Goal: Information Seeking & Learning: Learn about a topic

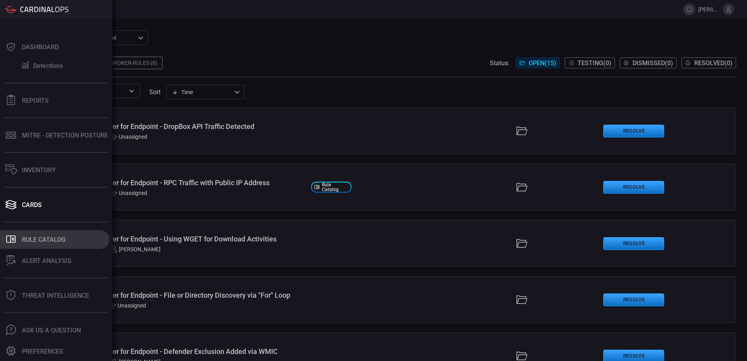
click at [38, 239] on div "Rule Catalog" at bounding box center [44, 239] width 44 height 7
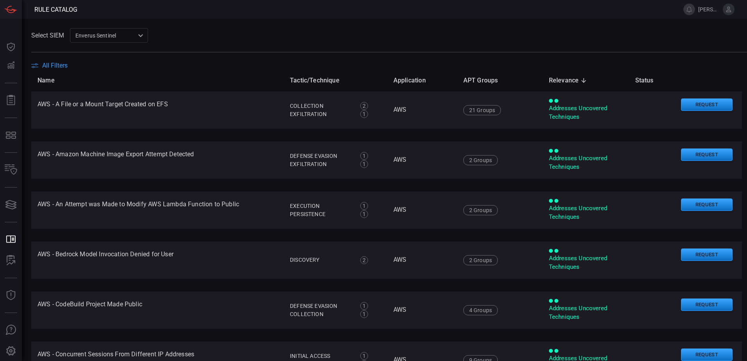
click at [264, 29] on div "Select SIEM Enverus Sentinel c91b43ff-c123-4683-be2e-f803907a5556 ​" at bounding box center [389, 35] width 716 height 14
click at [62, 66] on span "All Filters" at bounding box center [54, 65] width 25 height 7
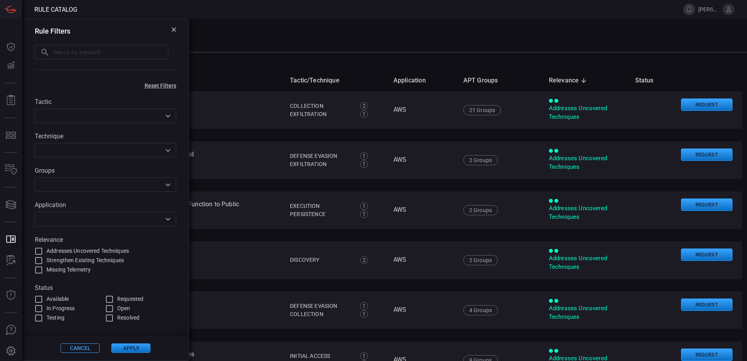
click at [175, 27] on div "Rule Filters" at bounding box center [105, 31] width 141 height 8
click at [175, 29] on icon at bounding box center [174, 29] width 4 height 4
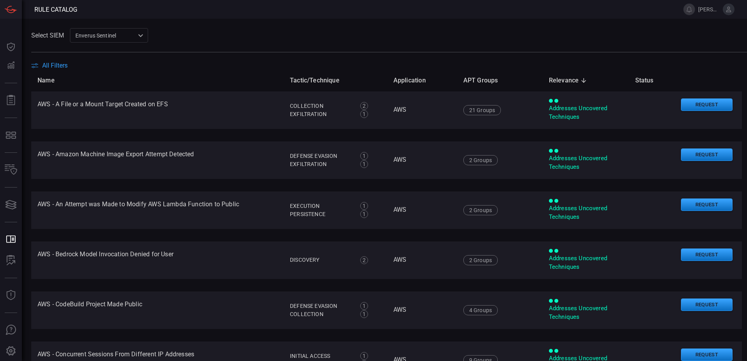
click at [233, 35] on div "Select SIEM Enverus Sentinel c91b43ff-c123-4683-be2e-f803907a5556 ​" at bounding box center [389, 35] width 716 height 14
click at [259, 28] on main "Select SIEM Enverus Sentinel c91b43ff-c123-4683-be2e-f803907a5556 ​ All Filters…" at bounding box center [373, 190] width 747 height 342
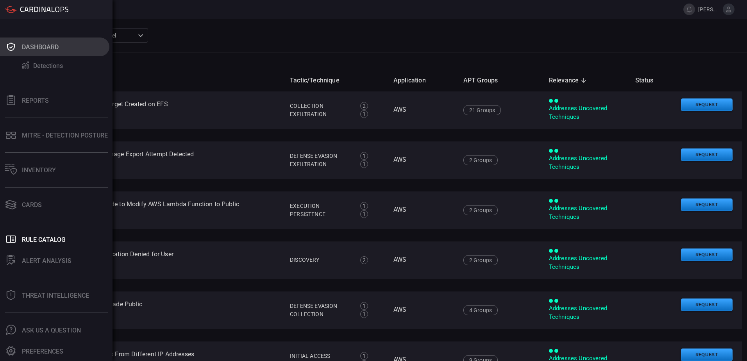
click at [47, 50] on div "Dashboard" at bounding box center [40, 46] width 37 height 7
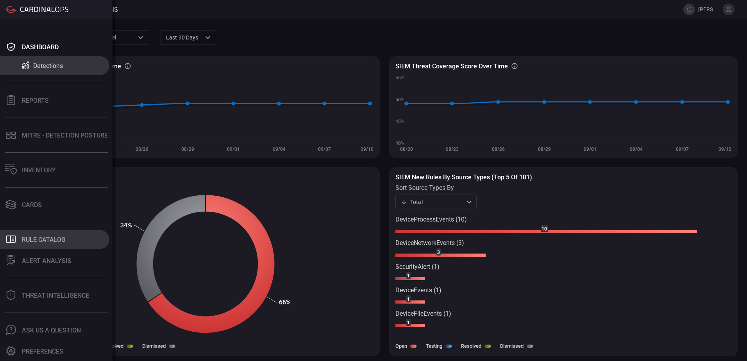
click at [46, 239] on div "Rule Catalog" at bounding box center [44, 239] width 44 height 7
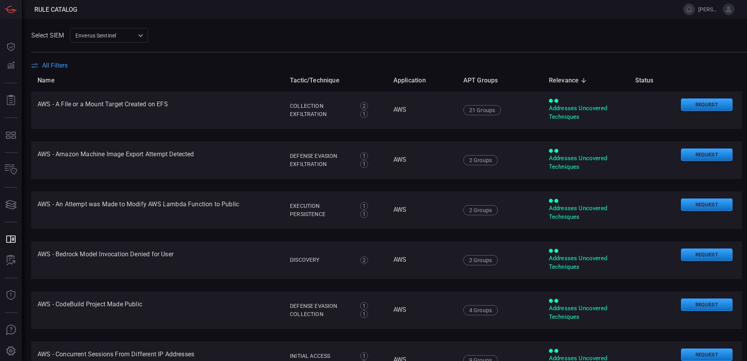
click at [55, 65] on span "All Filters" at bounding box center [54, 65] width 25 height 7
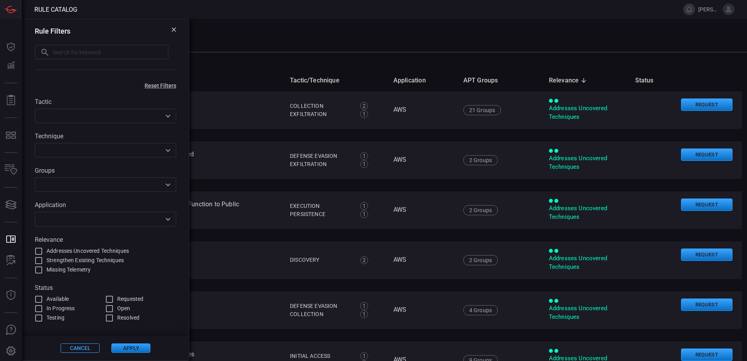
click at [355, 41] on div "Select SIEM Enverus Sentinel c91b43ff-c123-4683-be2e-f803907a5556 ​" at bounding box center [389, 35] width 716 height 14
click at [174, 29] on icon at bounding box center [174, 29] width 5 height 5
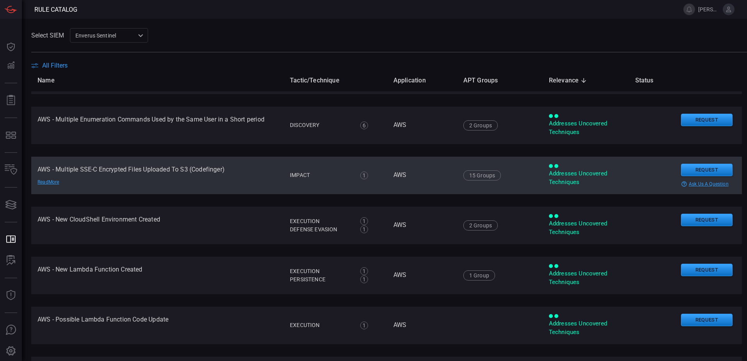
scroll to position [703, 0]
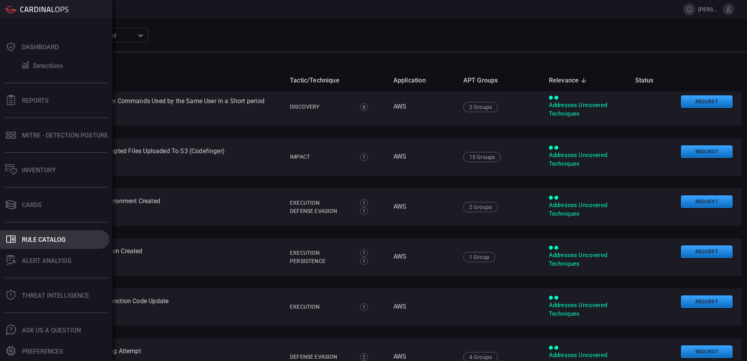
click at [36, 237] on div "Rule Catalog" at bounding box center [44, 239] width 44 height 7
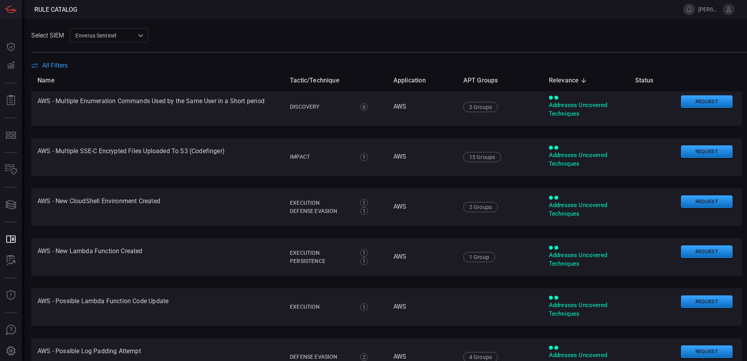
click at [231, 42] on div "Select SIEM Enverus Sentinel c91b43ff-c123-4683-be2e-f803907a5556 ​" at bounding box center [389, 35] width 716 height 14
click at [245, 40] on div "Select SIEM Enverus Sentinel c91b43ff-c123-4683-be2e-f803907a5556 ​" at bounding box center [389, 35] width 716 height 14
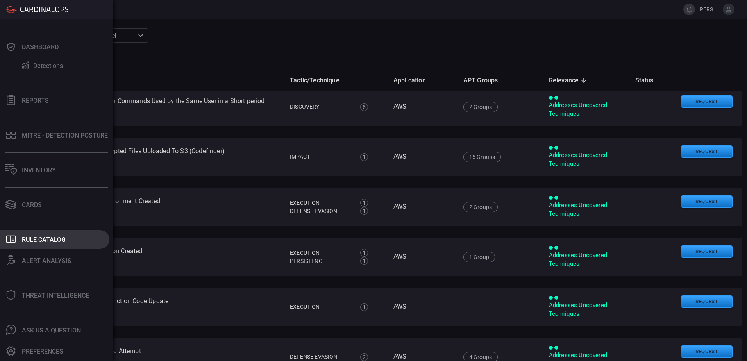
click at [29, 241] on div "Rule Catalog" at bounding box center [44, 239] width 44 height 7
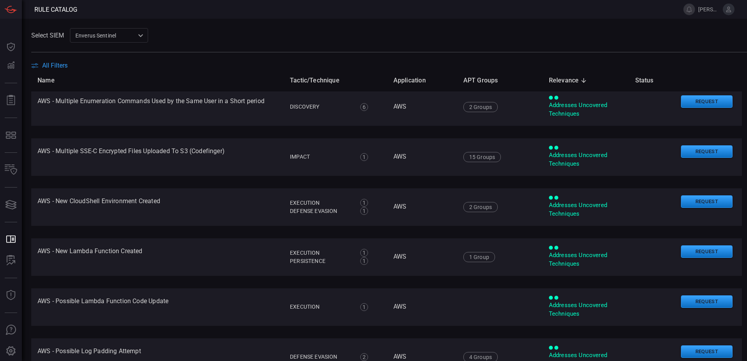
click at [206, 37] on div "Select SIEM Enverus Sentinel c91b43ff-c123-4683-be2e-f803907a5556 ​" at bounding box center [389, 35] width 716 height 14
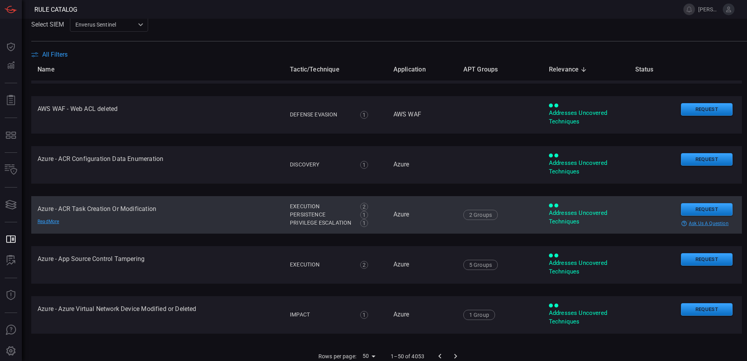
scroll to position [16, 0]
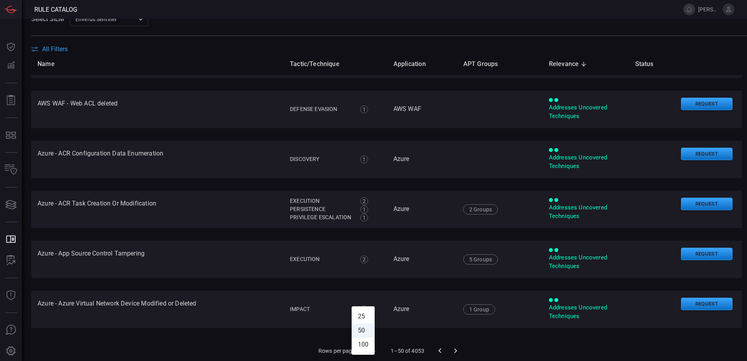
click at [368, 352] on body "Rule Catalog [PERSON_NAME].[PERSON_NAME] Dashboard Dashboard Detections Detecti…" at bounding box center [373, 180] width 747 height 361
click at [366, 345] on li "100" at bounding box center [363, 345] width 23 height 14
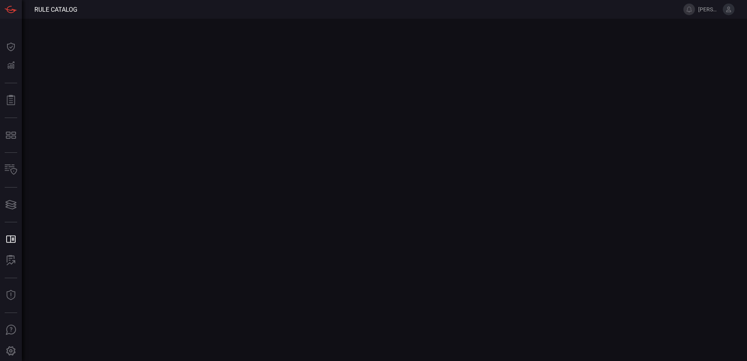
scroll to position [0, 0]
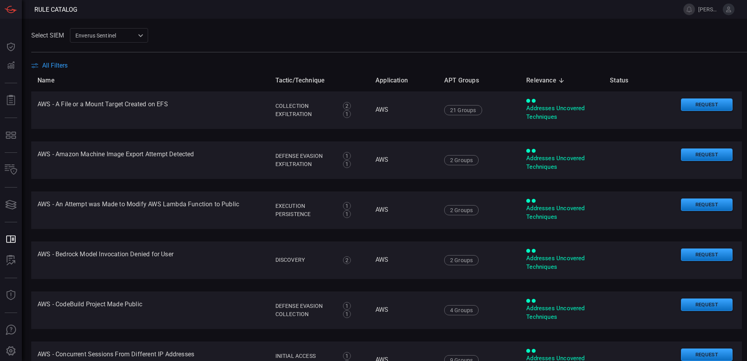
click at [290, 38] on div "Select SIEM Enverus Sentinel c91b43ff-c123-4683-be2e-f803907a5556 ​" at bounding box center [389, 35] width 716 height 14
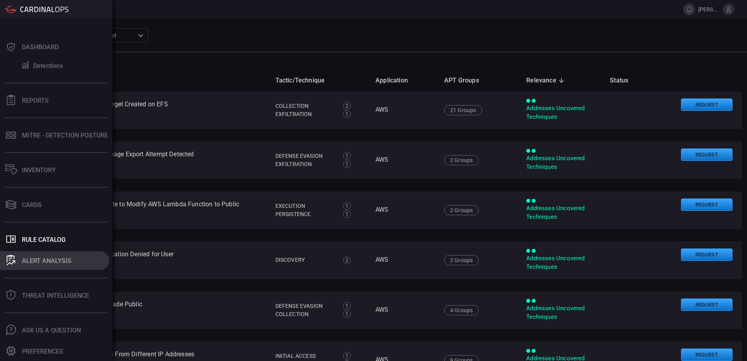
click at [44, 263] on div "ALERT ANALYSIS" at bounding box center [47, 260] width 50 height 7
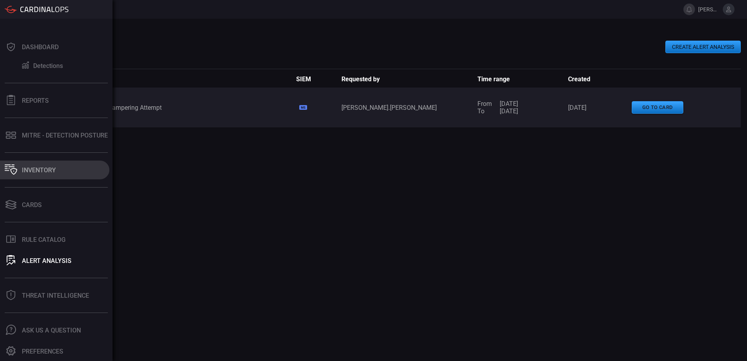
click at [36, 163] on button "Inventory" at bounding box center [54, 170] width 109 height 19
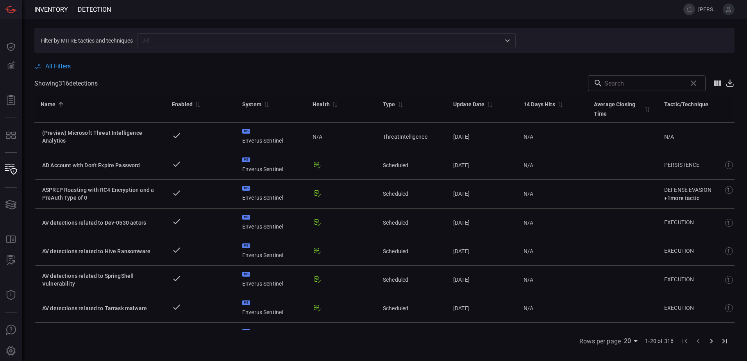
click at [217, 70] on div "All Filters" at bounding box center [384, 66] width 700 height 7
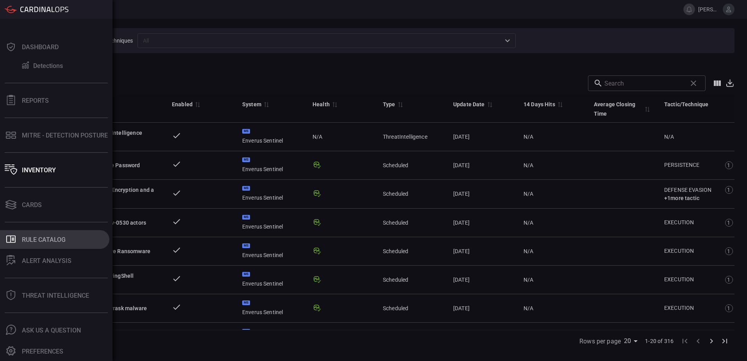
click at [36, 238] on div "Rule Catalog" at bounding box center [44, 239] width 44 height 7
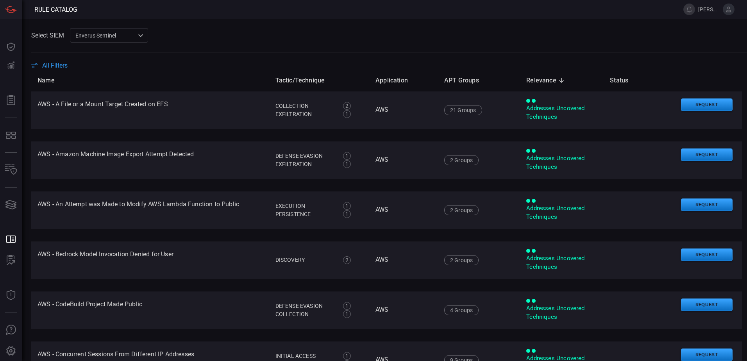
click at [191, 35] on div "Select SIEM Enverus Sentinel c91b43ff-c123-4683-be2e-f803907a5556 ​" at bounding box center [389, 35] width 716 height 14
click at [64, 64] on span "All Filters" at bounding box center [54, 65] width 25 height 7
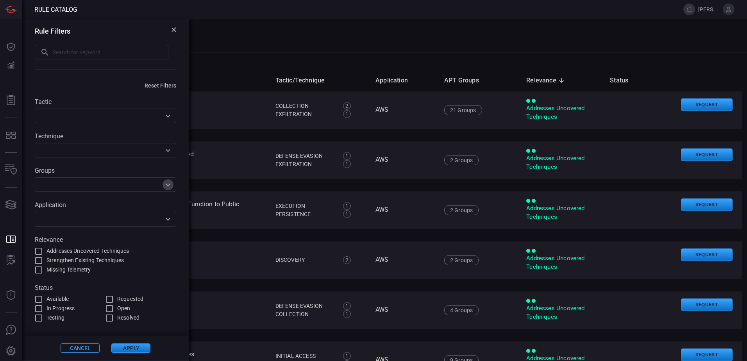
click at [168, 184] on icon "Open" at bounding box center [167, 184] width 9 height 9
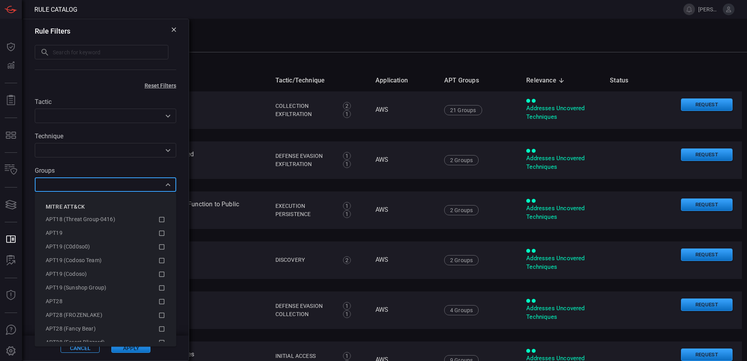
scroll to position [273, 0]
click at [174, 31] on icon at bounding box center [174, 29] width 5 height 5
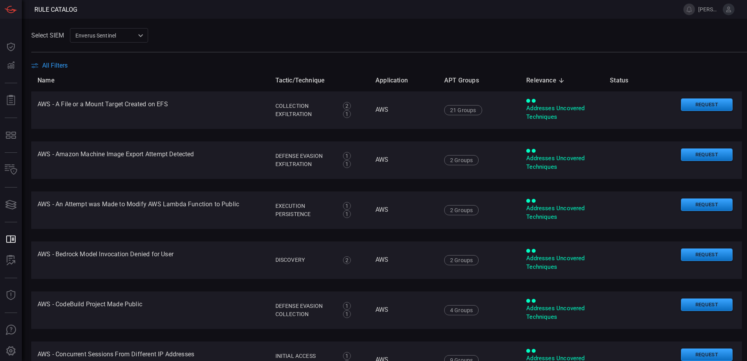
click at [217, 34] on div "Select SIEM Enverus Sentinel c91b43ff-c123-4683-be2e-f803907a5556 ​" at bounding box center [389, 35] width 716 height 14
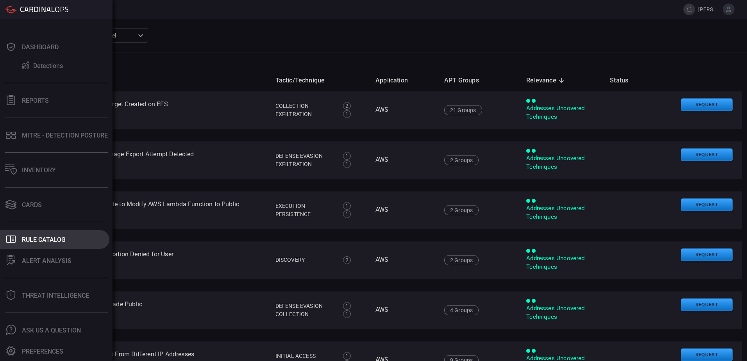
click at [45, 238] on div "Rule Catalog" at bounding box center [44, 239] width 44 height 7
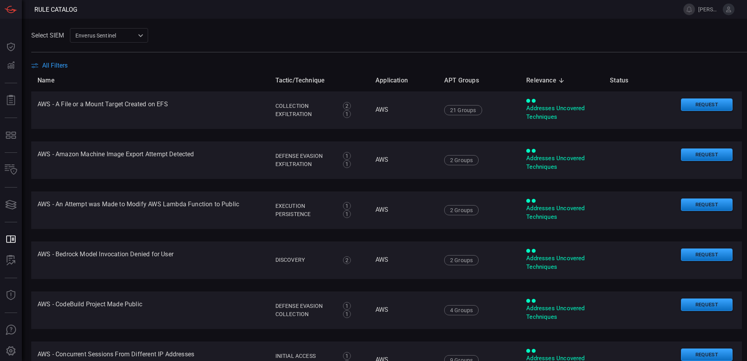
click at [205, 38] on div "Select SIEM Enverus Sentinel c91b43ff-c123-4683-be2e-f803907a5556 ​" at bounding box center [389, 35] width 716 height 14
click at [61, 68] on span "All Filters" at bounding box center [54, 65] width 25 height 7
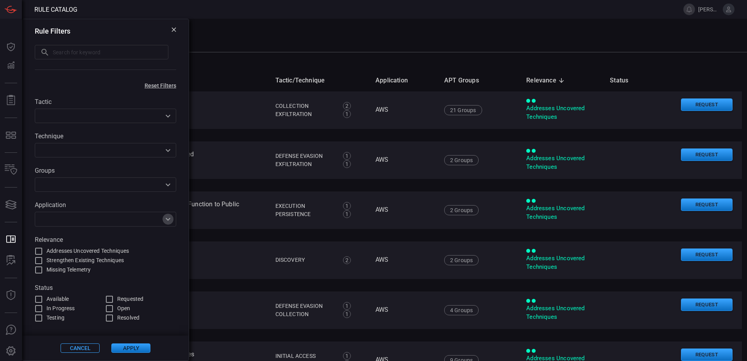
click at [164, 220] on icon "Open" at bounding box center [167, 218] width 9 height 9
click at [178, 47] on div "Rule Filters ​ ​" at bounding box center [105, 49] width 166 height 60
click at [170, 184] on icon "Open" at bounding box center [167, 184] width 9 height 9
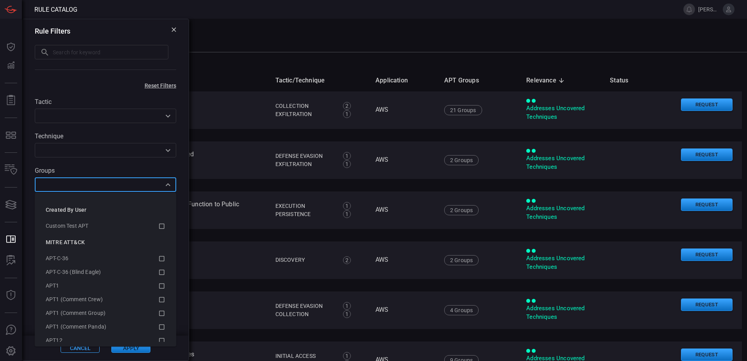
click at [106, 186] on input "text" at bounding box center [99, 185] width 124 height 10
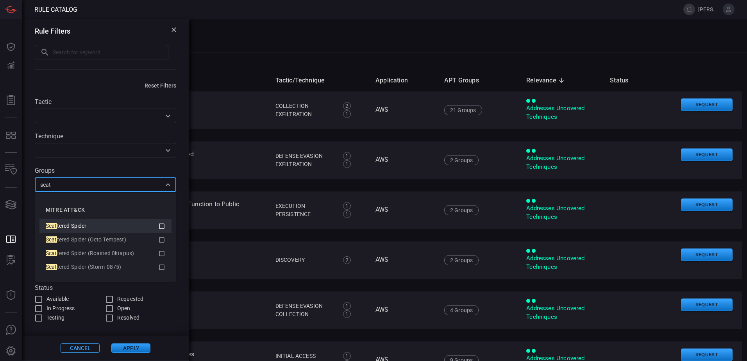
click at [161, 227] on icon at bounding box center [161, 226] width 7 height 9
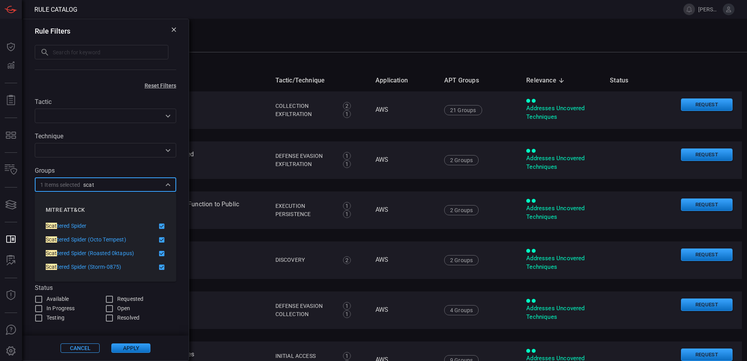
type input "scat"
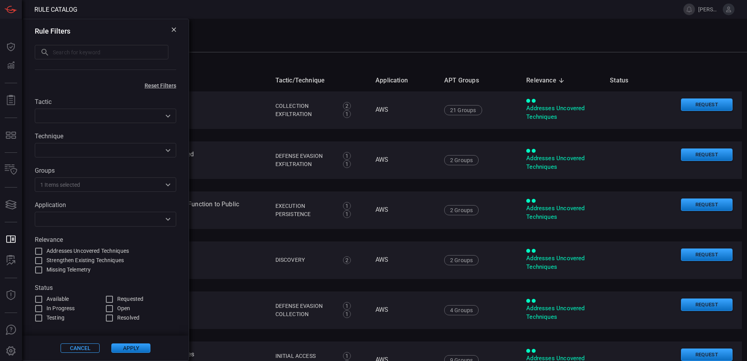
click at [141, 348] on button "Apply" at bounding box center [130, 347] width 39 height 9
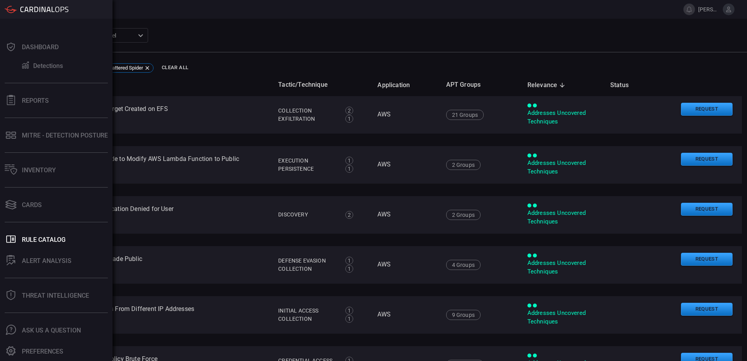
click at [250, 40] on div "Select SIEM Enverus Sentinel c91b43ff-c123-4683-be2e-f803907a5556 ​" at bounding box center [389, 35] width 716 height 14
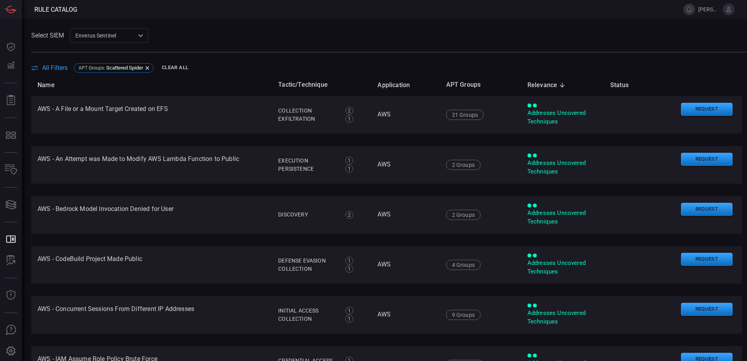
click at [46, 68] on span "All Filters" at bounding box center [54, 67] width 25 height 7
click at [377, 36] on div "Select SIEM Enverus Sentinel c91b43ff-c123-4683-be2e-f803907a5556 ​" at bounding box center [389, 35] width 716 height 14
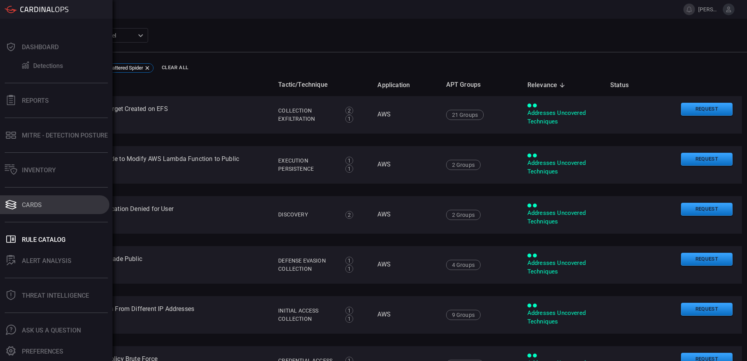
click at [43, 202] on button "Cards" at bounding box center [54, 204] width 109 height 19
